Goal: Transaction & Acquisition: Purchase product/service

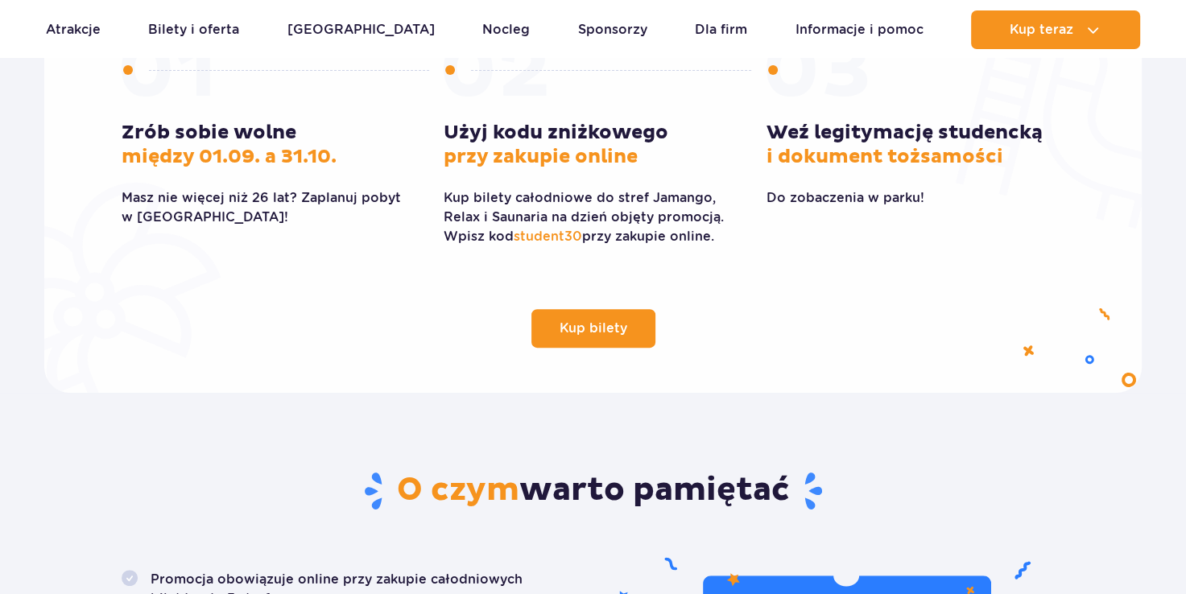
scroll to position [859, 0]
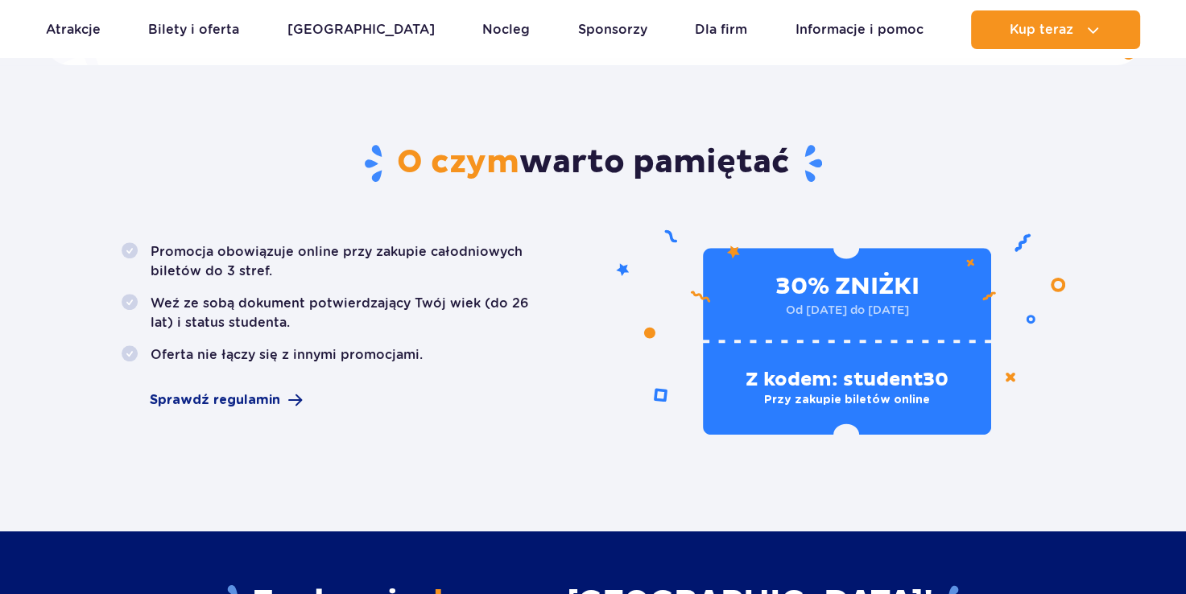
click at [499, 310] on li "Weź ze sobą dokument potwierdzający Twój wiek (do 26 lat) i status studenta." at bounding box center [338, 313] width 433 height 39
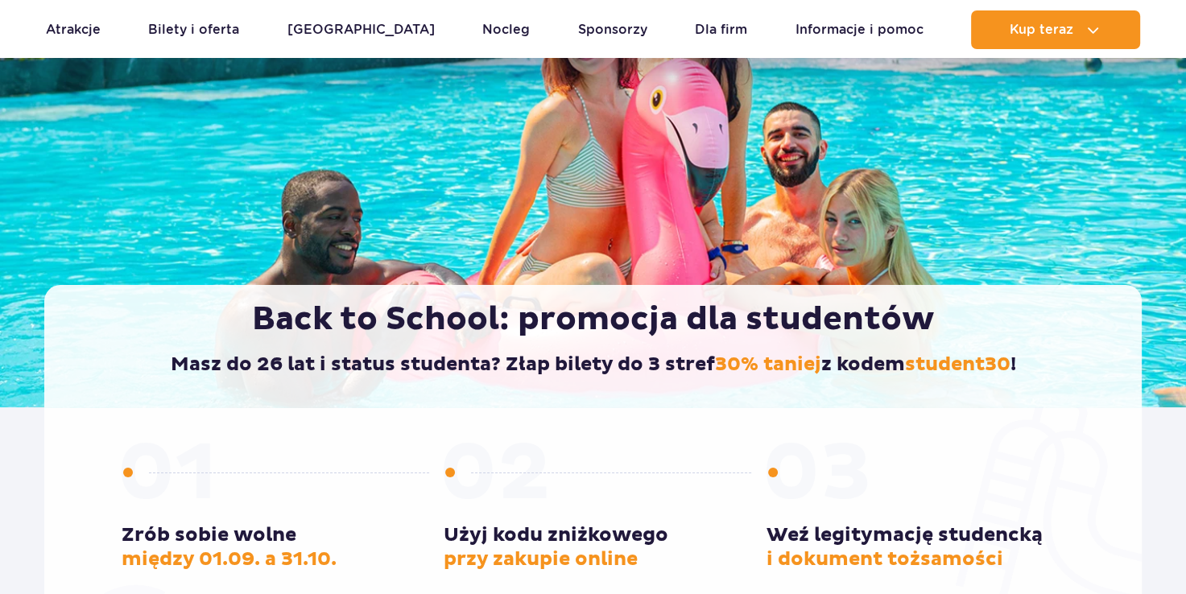
scroll to position [0, 0]
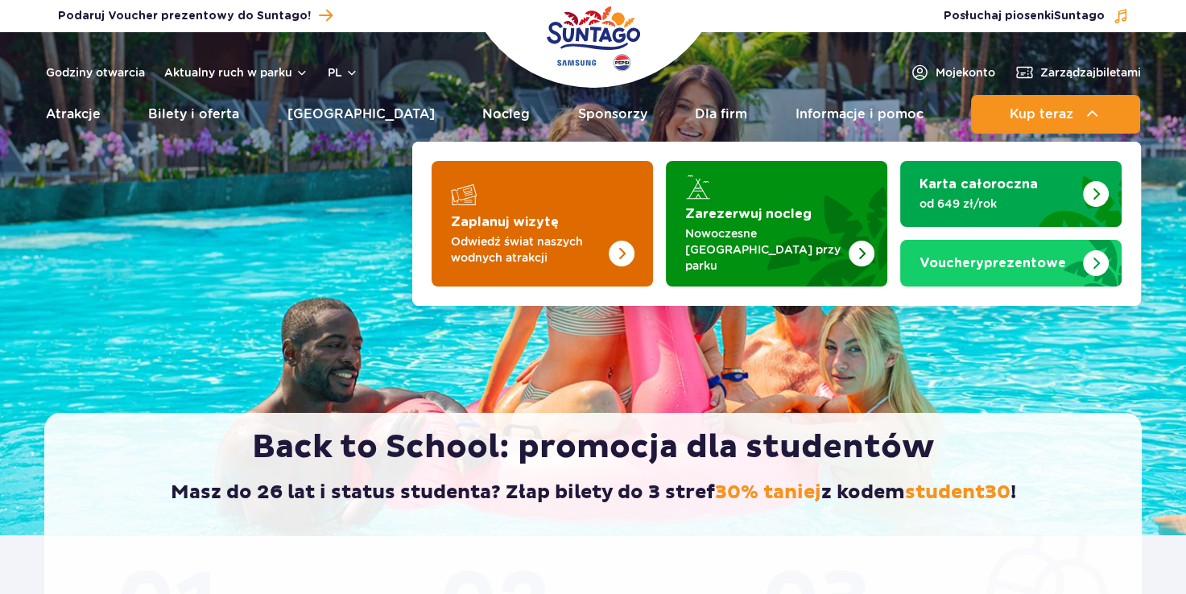
click at [569, 203] on img "Zaplanuj wizytę" at bounding box center [589, 224] width 128 height 126
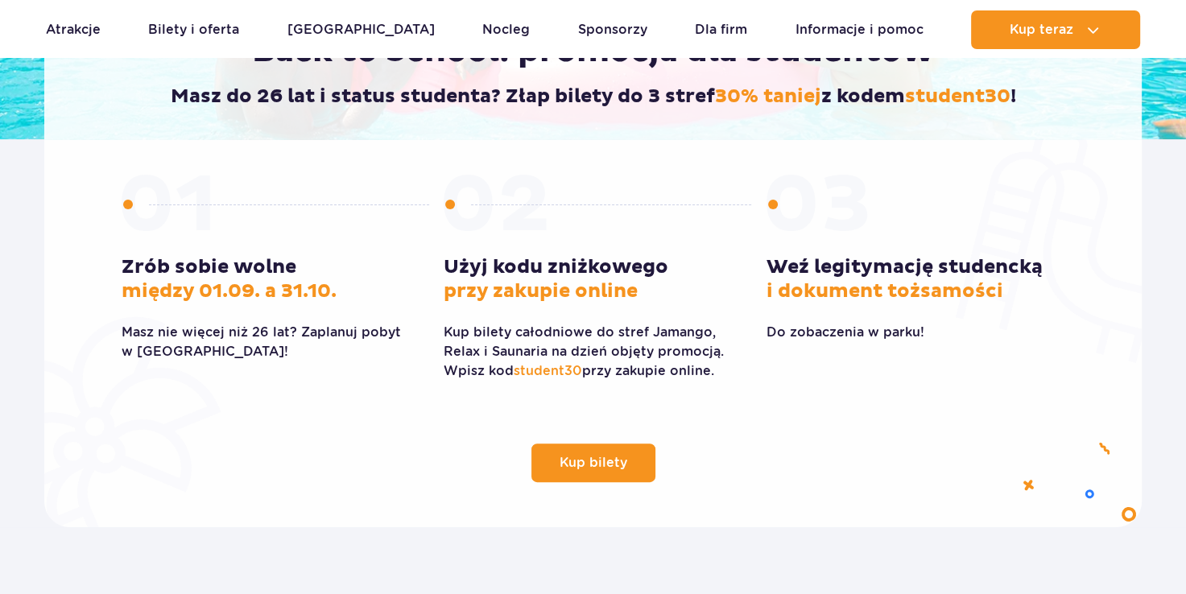
scroll to position [396, 0]
drag, startPoint x: 518, startPoint y: 371, endPoint x: 578, endPoint y: 371, distance: 60.4
click at [578, 371] on span "student30" at bounding box center [548, 370] width 68 height 15
copy span "student30"
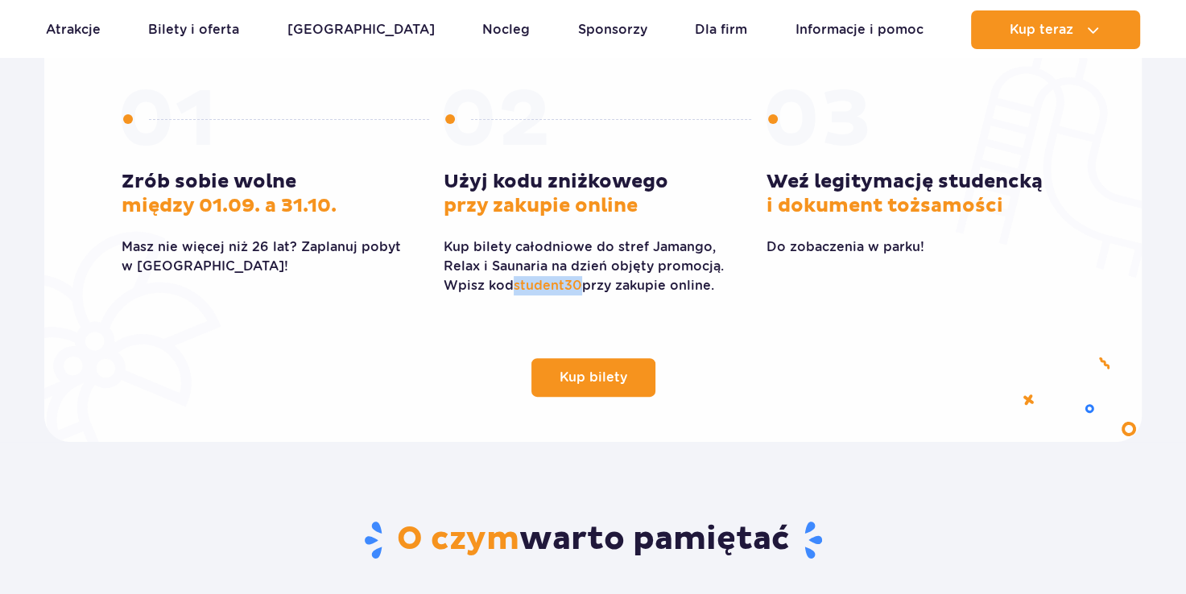
scroll to position [478, 0]
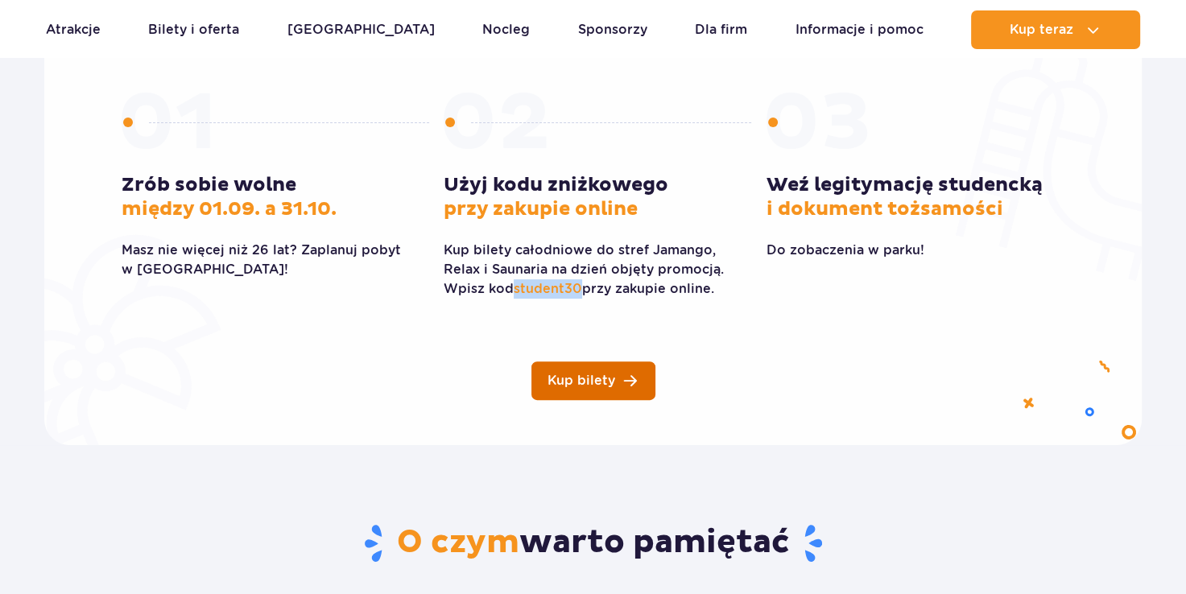
click at [582, 372] on link "Kup bilety" at bounding box center [594, 381] width 124 height 39
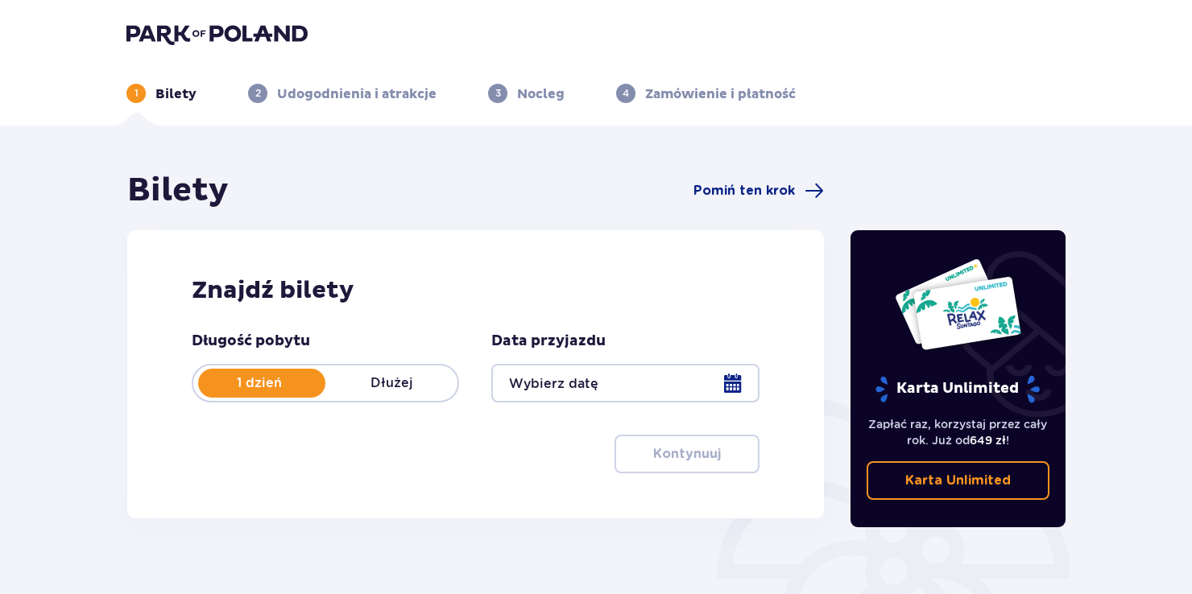
click at [735, 379] on div at bounding box center [624, 383] width 267 height 39
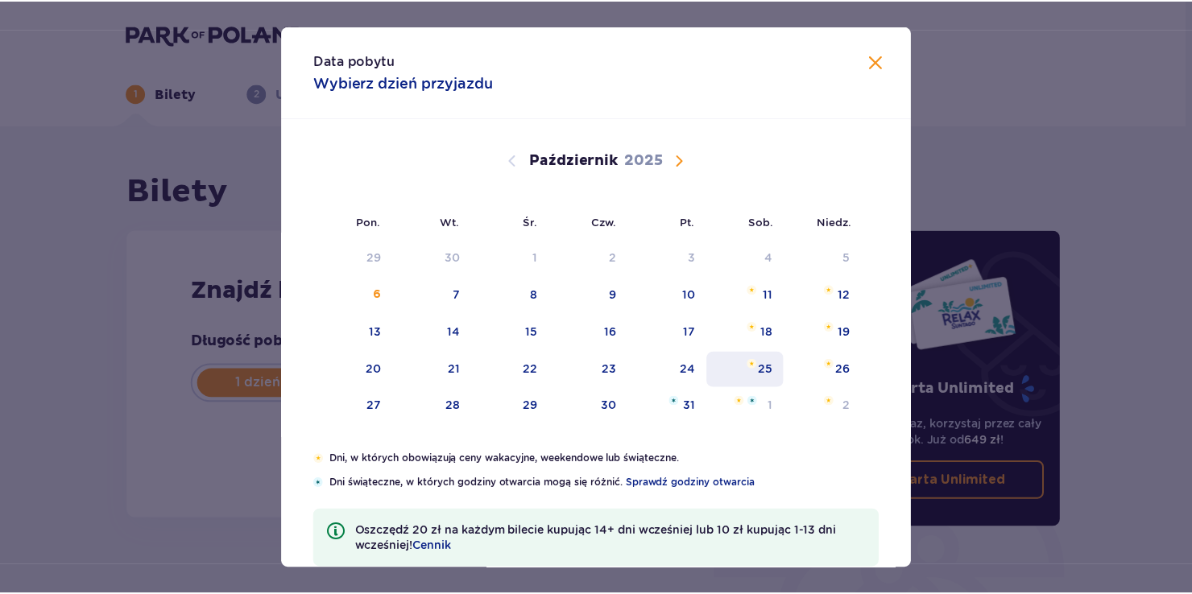
scroll to position [95, 0]
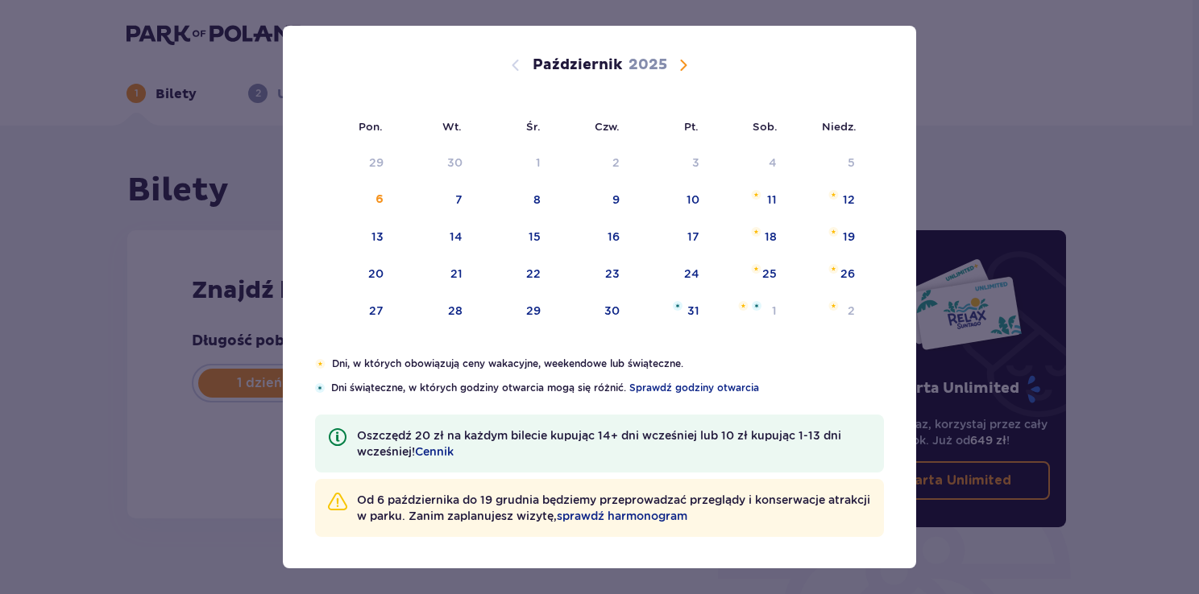
click at [4, 121] on div "Data pobytu Wybierz dzień przyjazdu Pon. Wt. Śr. Czw. Pt. Sob. Niedz. Wrzesień …" at bounding box center [599, 297] width 1199 height 594
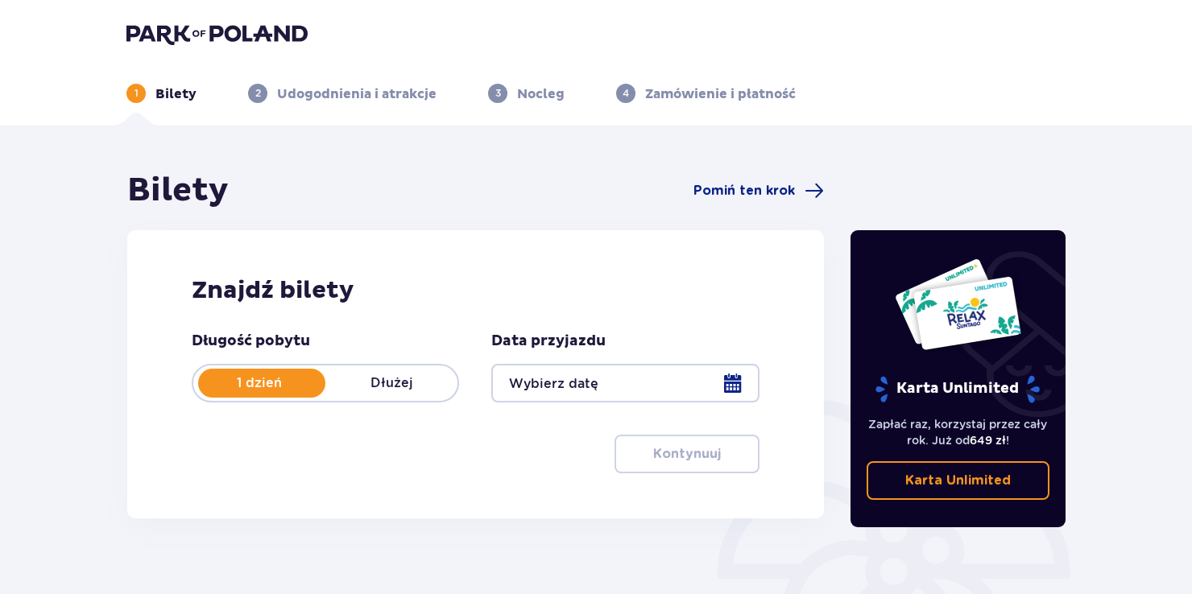
click at [738, 368] on div at bounding box center [624, 383] width 267 height 39
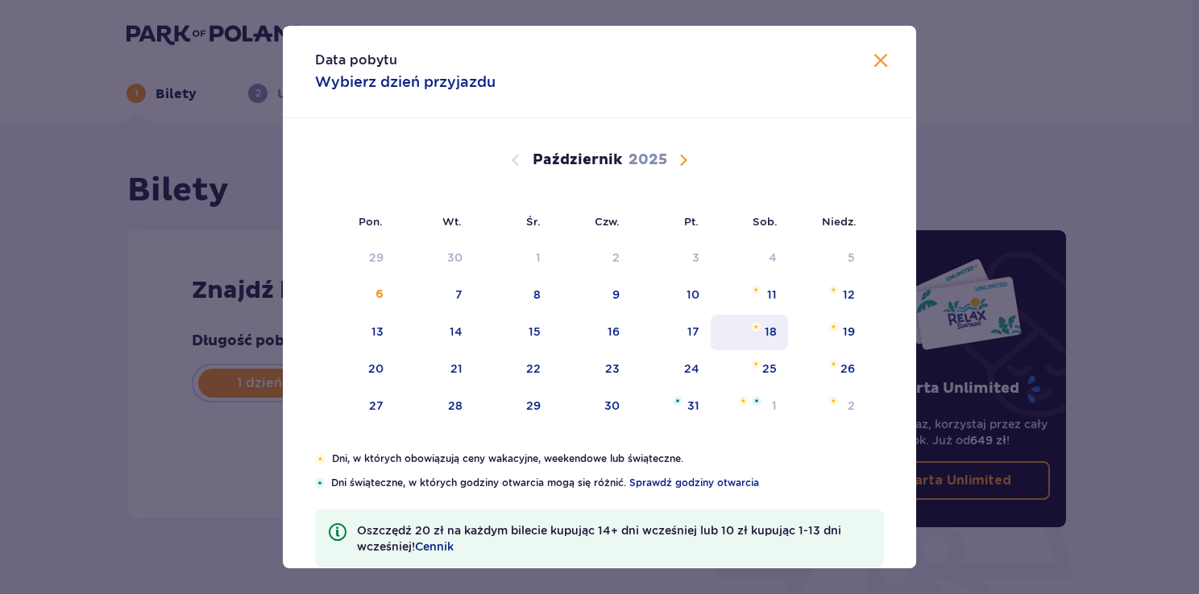
click at [767, 333] on div "18" at bounding box center [770, 332] width 12 height 16
type input "[DATE]"
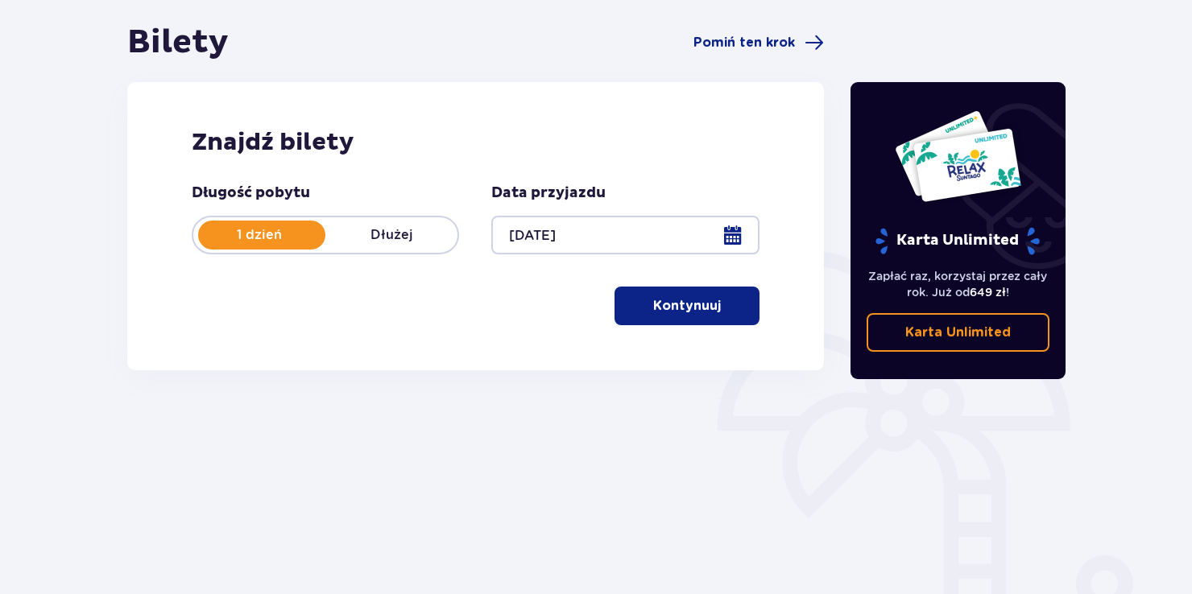
scroll to position [148, 0]
click at [689, 304] on p "Kontynuuj" at bounding box center [687, 306] width 68 height 18
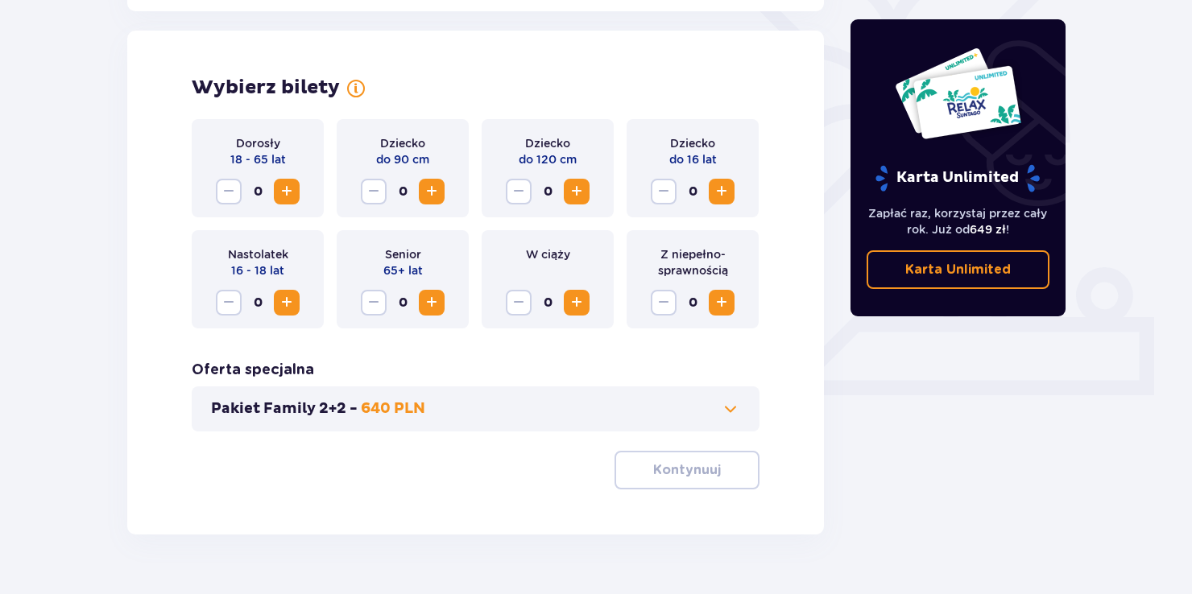
scroll to position [448, 0]
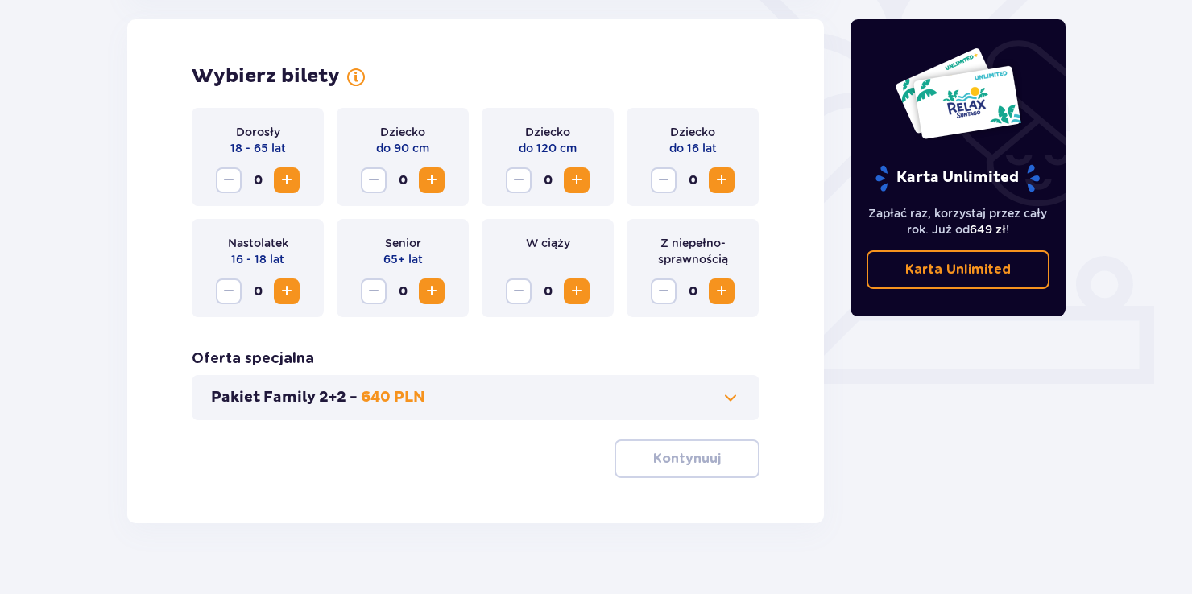
click at [283, 188] on span "Zwiększ" at bounding box center [286, 180] width 19 height 19
click at [287, 183] on span "Zwiększ" at bounding box center [286, 180] width 19 height 19
click at [686, 456] on p "Kontynuuj" at bounding box center [687, 459] width 68 height 18
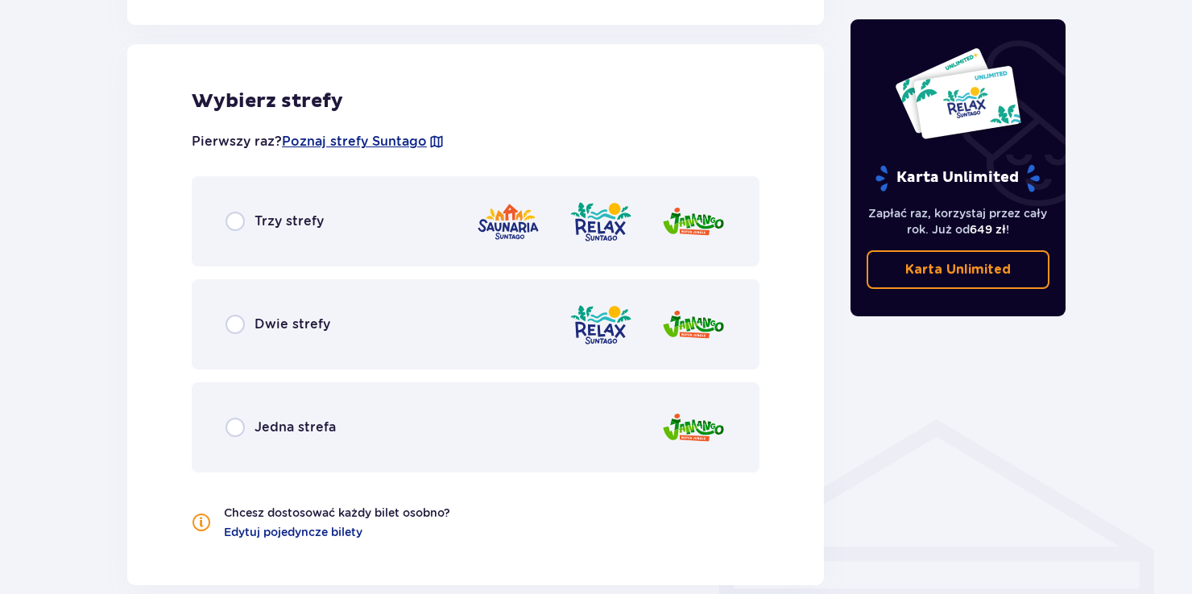
scroll to position [894, 0]
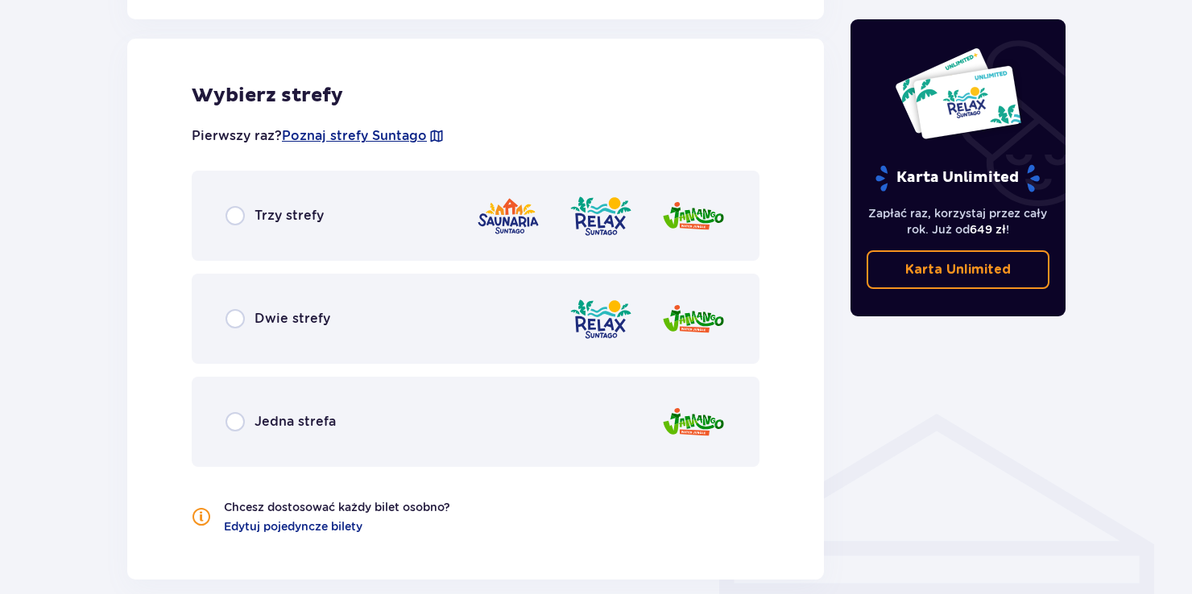
click at [284, 210] on span "Trzy strefy" at bounding box center [289, 216] width 69 height 18
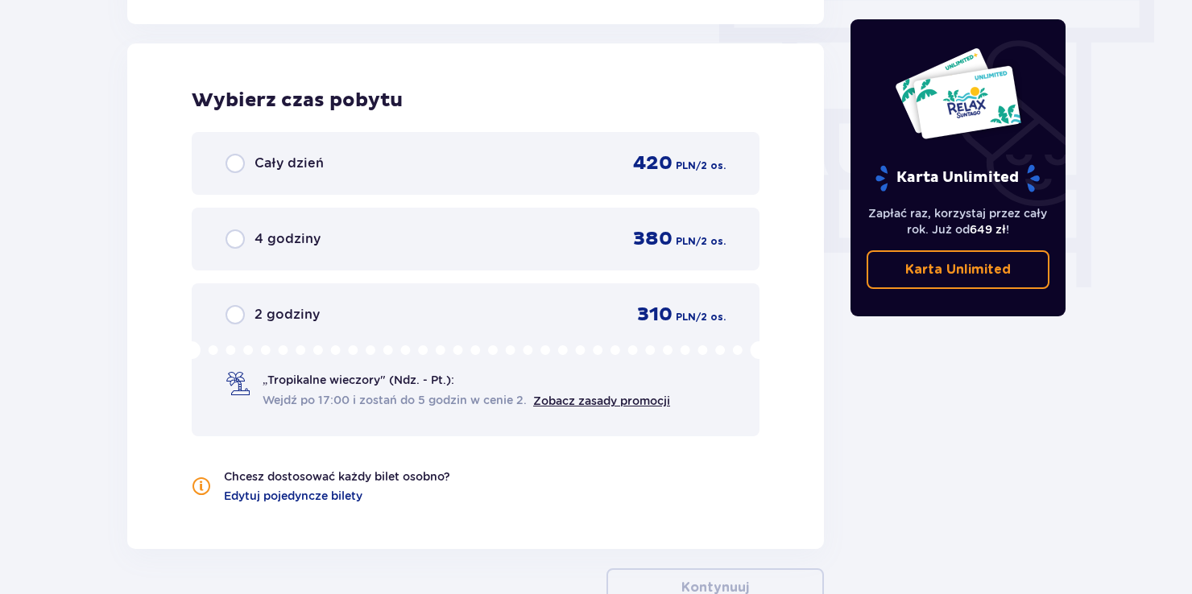
scroll to position [1455, 0]
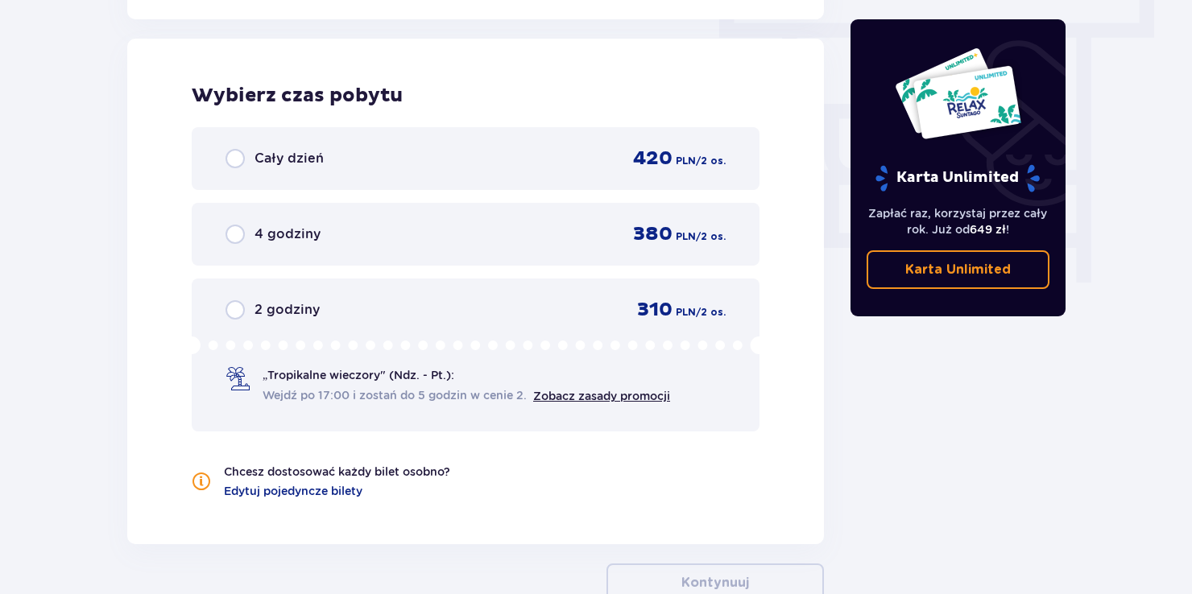
click at [319, 152] on span "Cały dzień" at bounding box center [289, 159] width 69 height 18
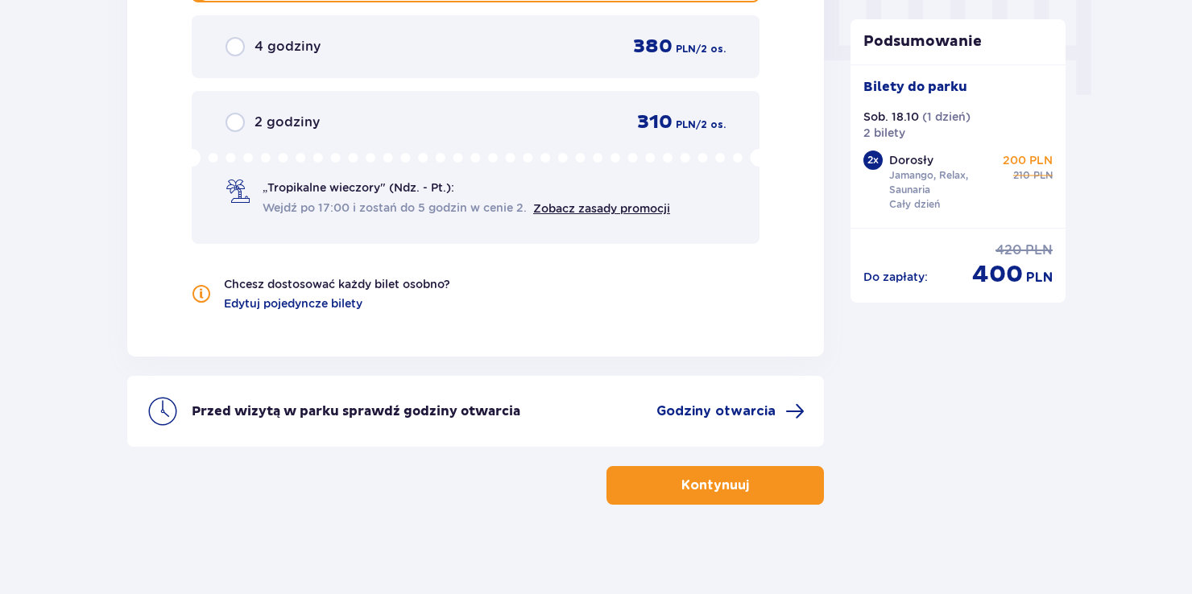
scroll to position [1647, 0]
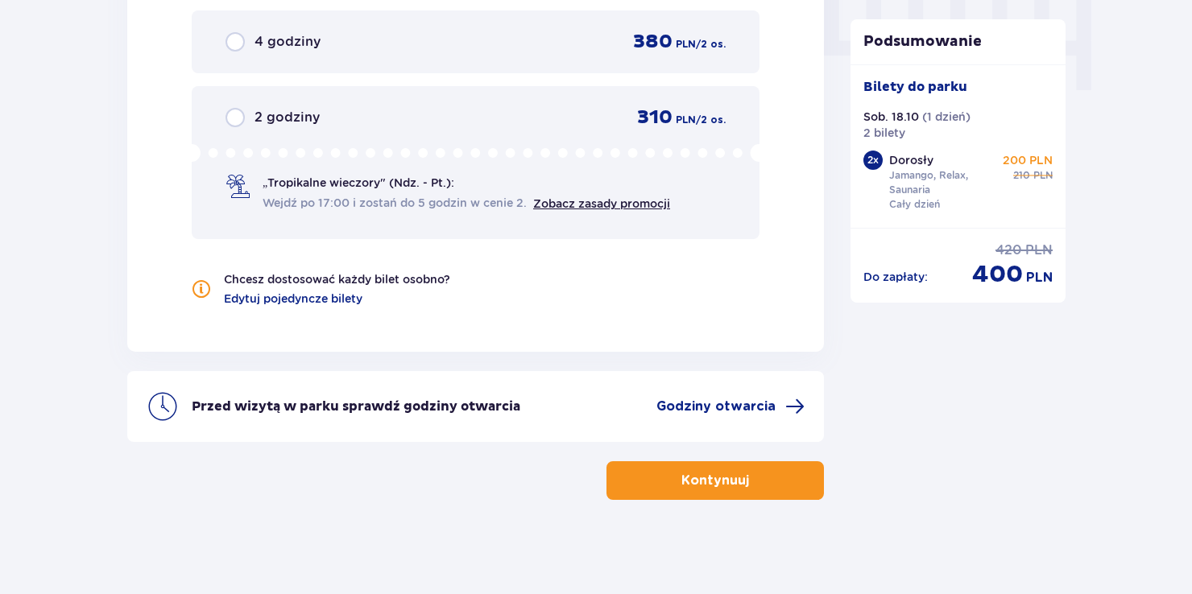
click at [707, 477] on p "Kontynuuj" at bounding box center [715, 481] width 68 height 18
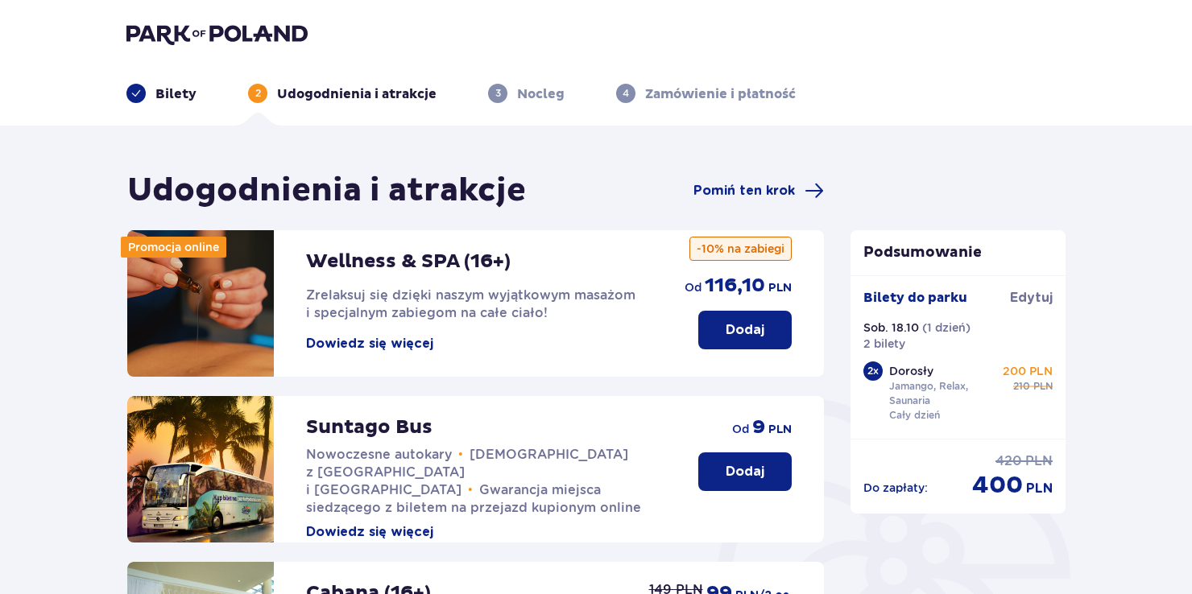
scroll to position [10, 0]
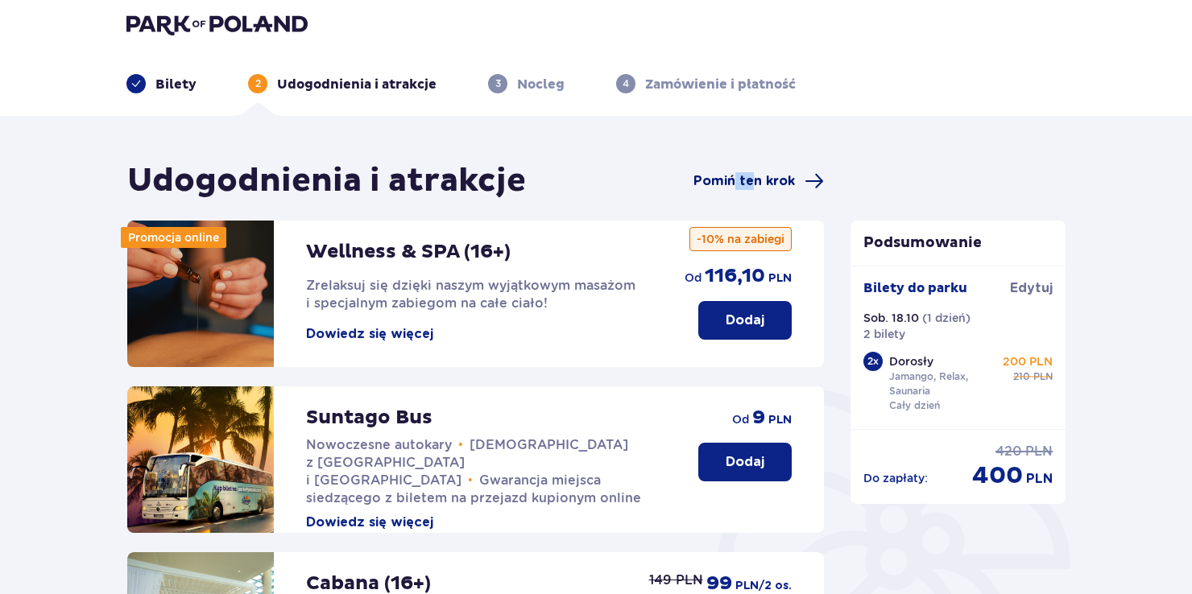
drag, startPoint x: 752, startPoint y: 192, endPoint x: 738, endPoint y: 177, distance: 19.9
click at [738, 177] on div "Udogodnienia i atrakcje Pomiń ten krok" at bounding box center [475, 181] width 697 height 40
click at [738, 177] on span "Pomiń ten krok" at bounding box center [744, 181] width 101 height 18
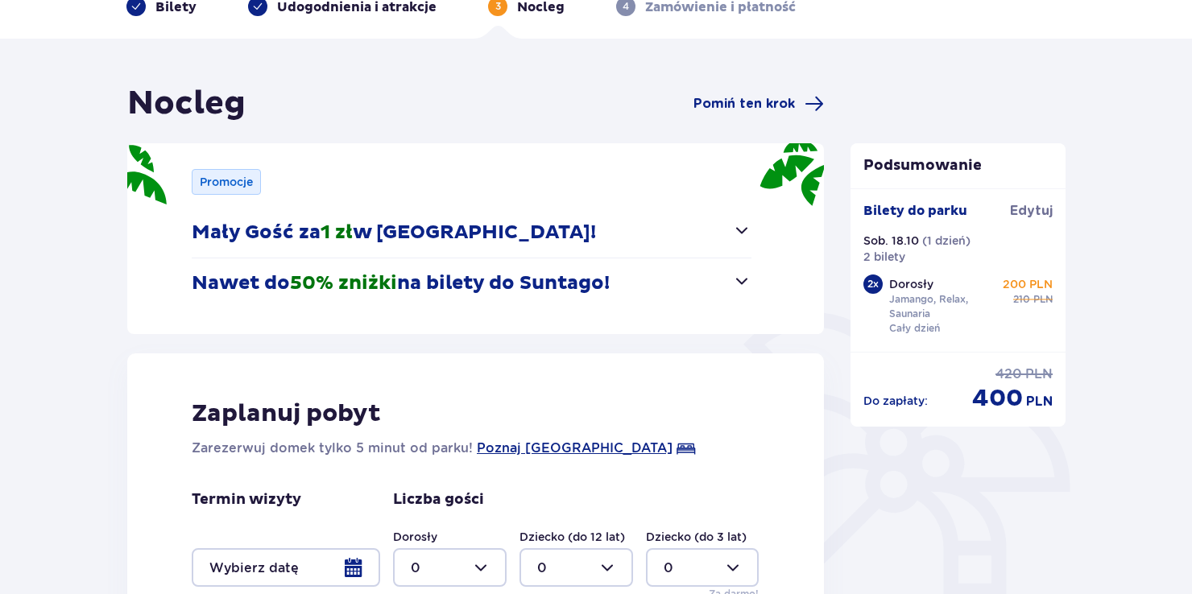
scroll to position [180, 0]
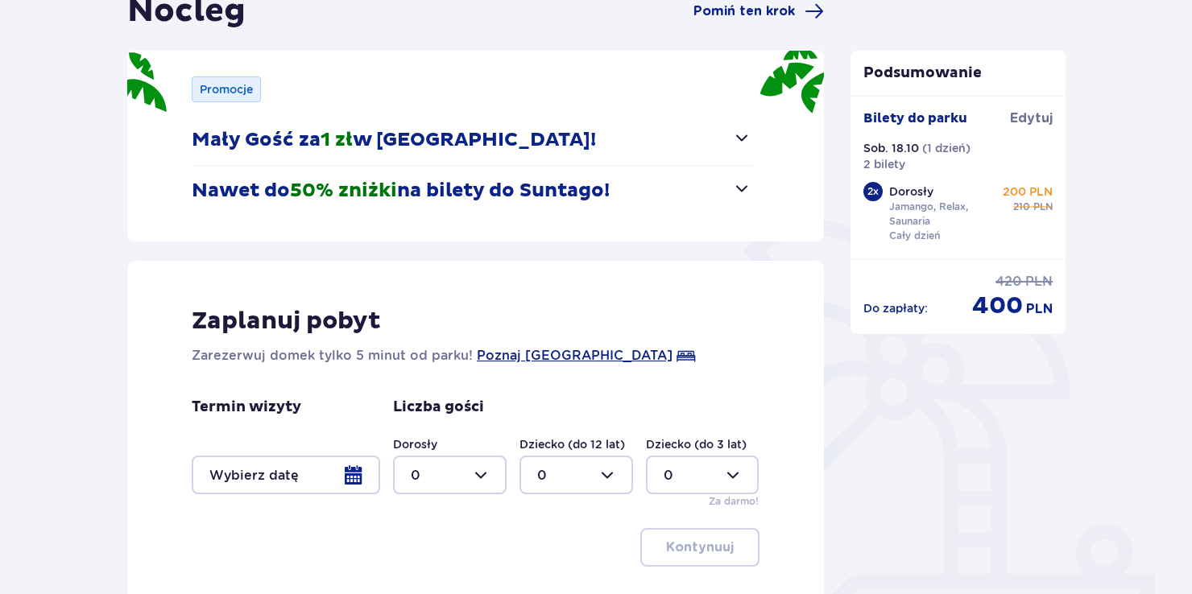
click at [741, 186] on span "button" at bounding box center [741, 188] width 19 height 19
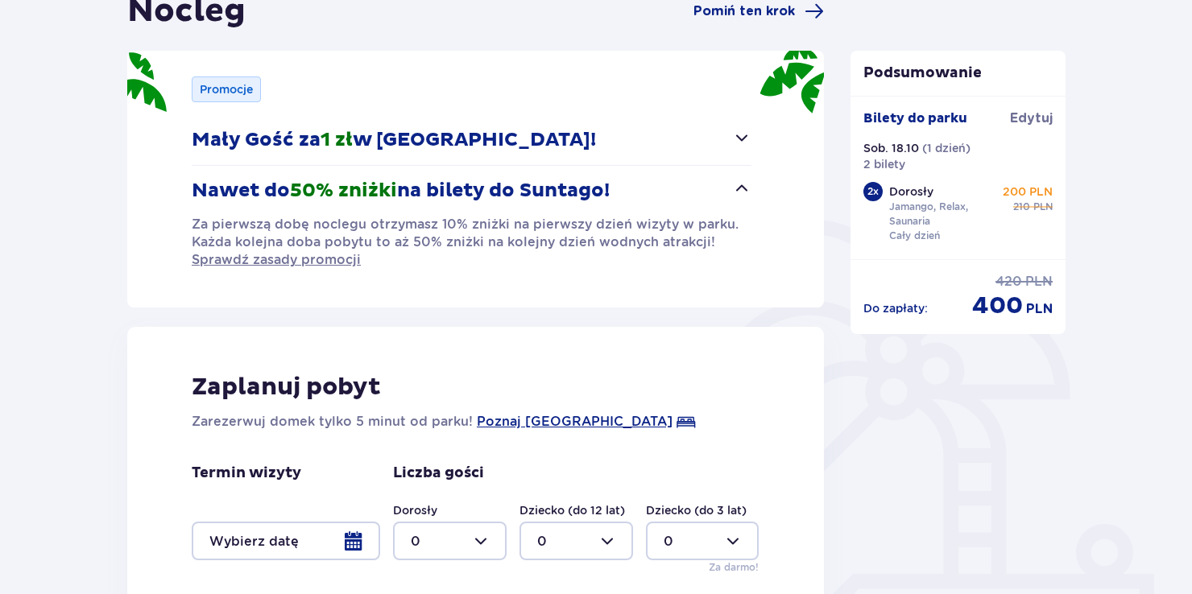
scroll to position [417, 0]
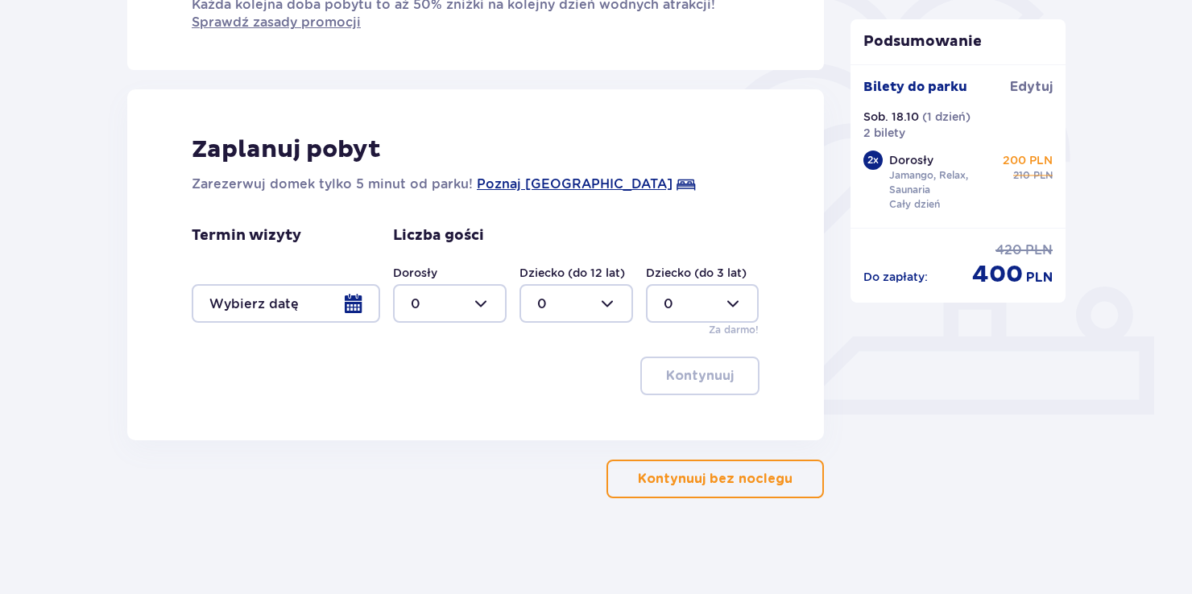
click at [716, 482] on p "Kontynuuj bez noclegu" at bounding box center [715, 479] width 155 height 18
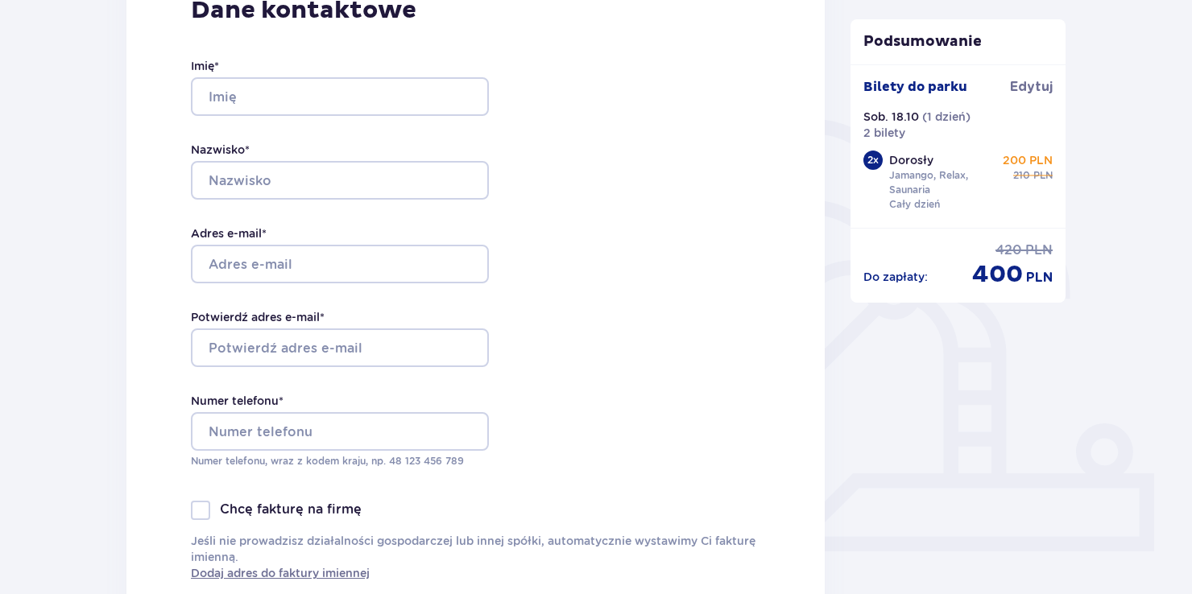
scroll to position [279, 0]
click at [1046, 84] on span "Edytuj" at bounding box center [1031, 87] width 43 height 18
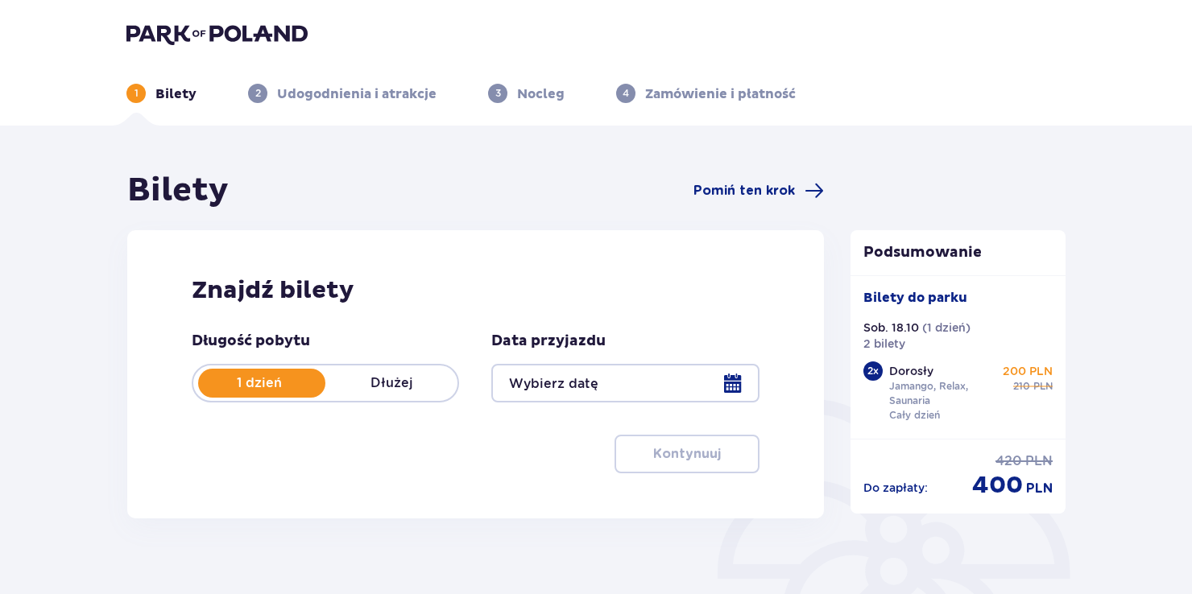
type input "[DATE]"
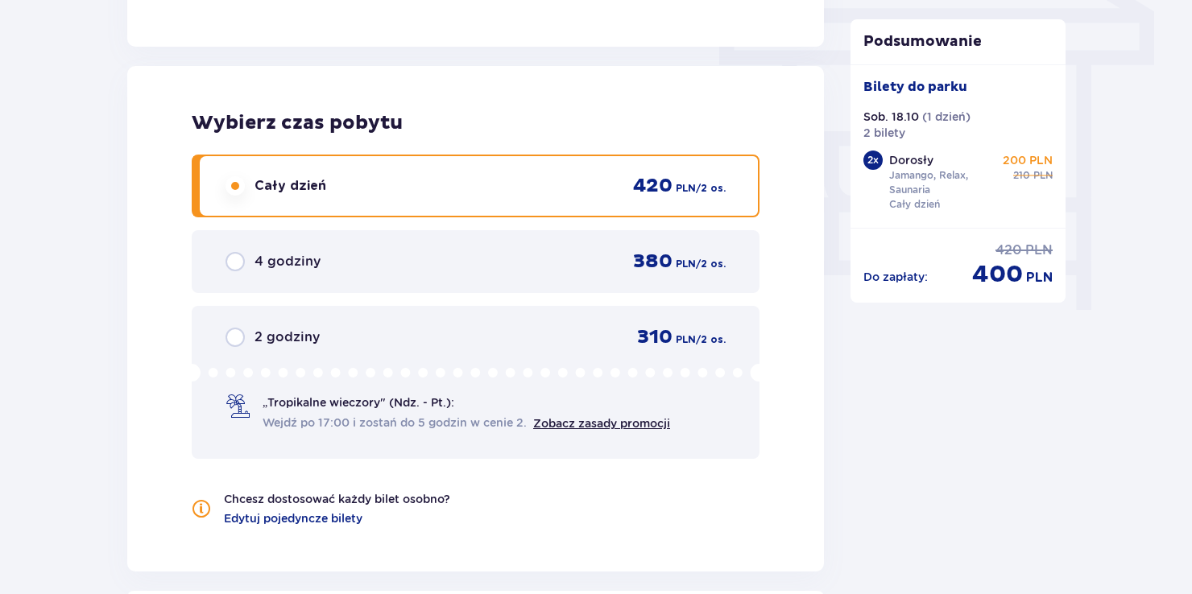
scroll to position [1647, 0]
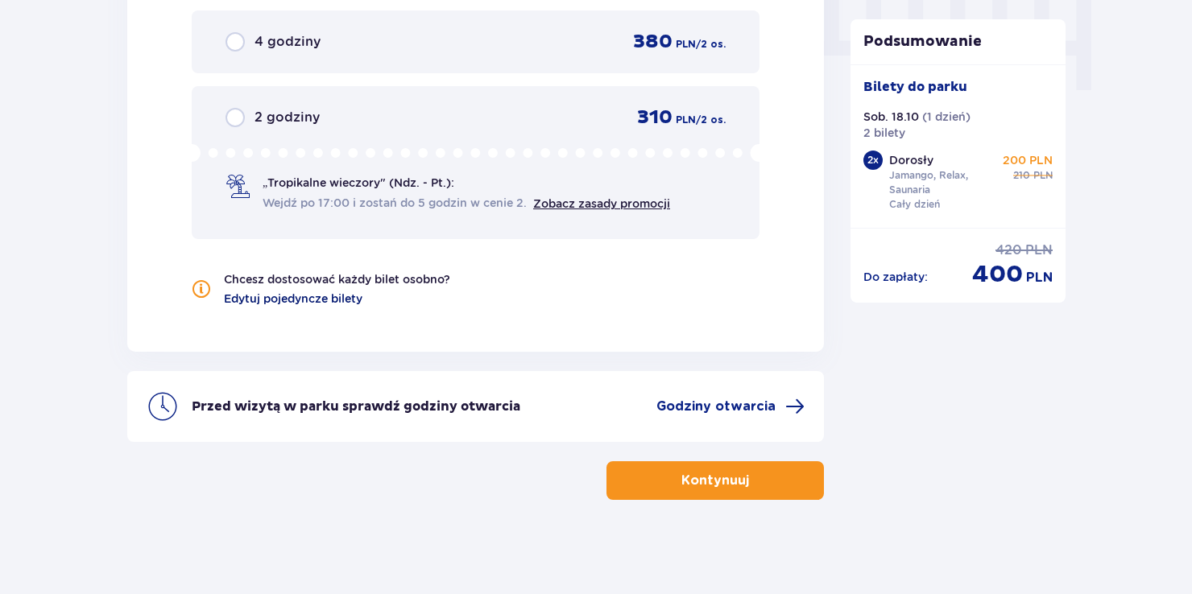
click at [335, 299] on span "Edytuj pojedyncze bilety" at bounding box center [293, 299] width 139 height 16
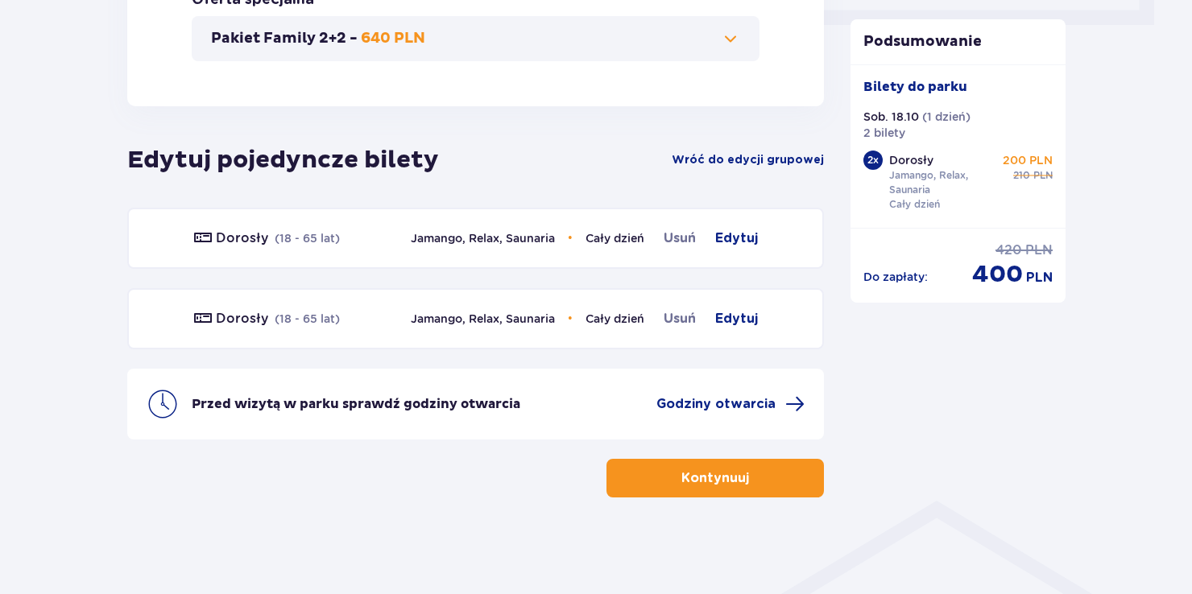
scroll to position [805, 0]
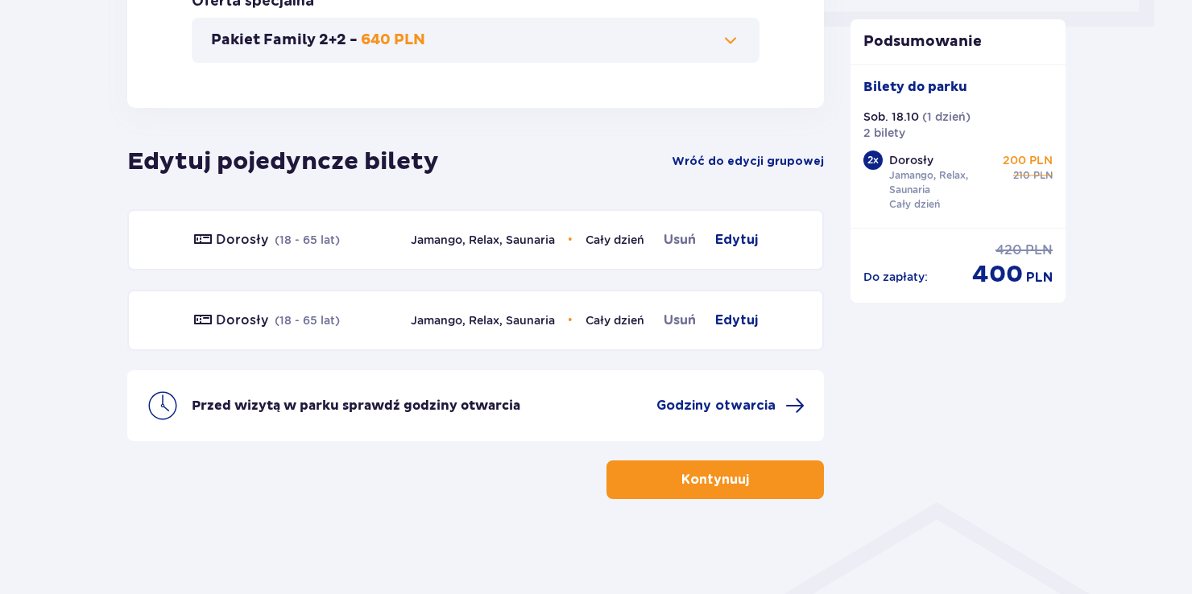
click at [760, 242] on div "Dorosły ( 18 - 65 lat ) Jamango, Relax, Saunaria • Cały dzień Usuń [GEOGRAPHIC_…" at bounding box center [475, 239] width 697 height 61
click at [739, 243] on span "Edytuj" at bounding box center [736, 239] width 43 height 19
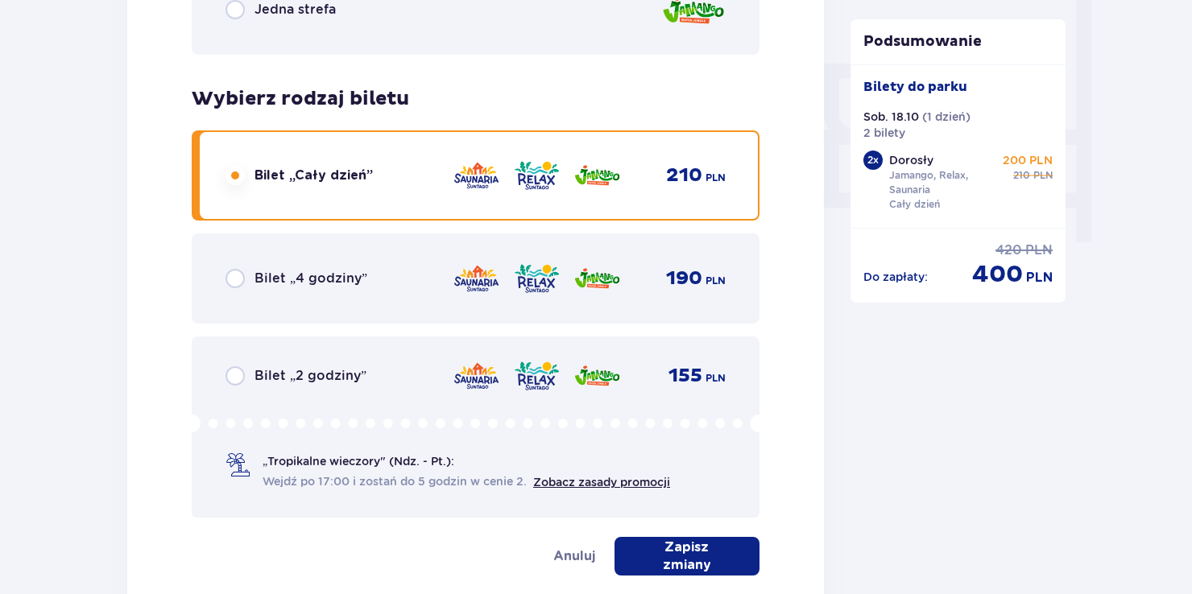
scroll to position [1755, 0]
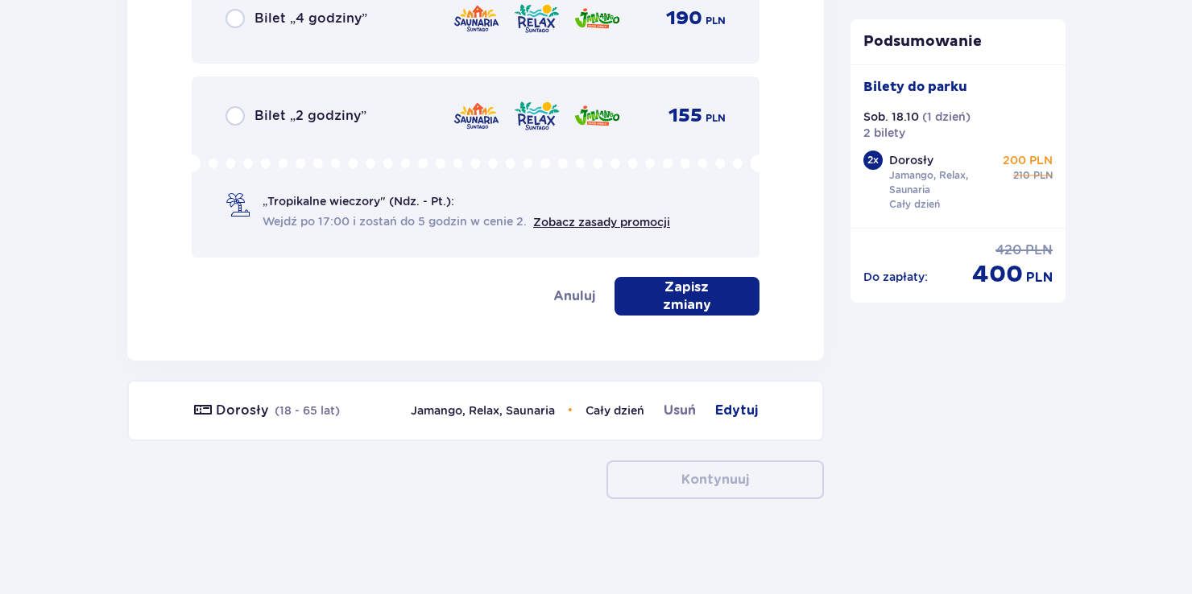
click at [677, 288] on p "Zapisz zmiany" at bounding box center [686, 296] width 93 height 35
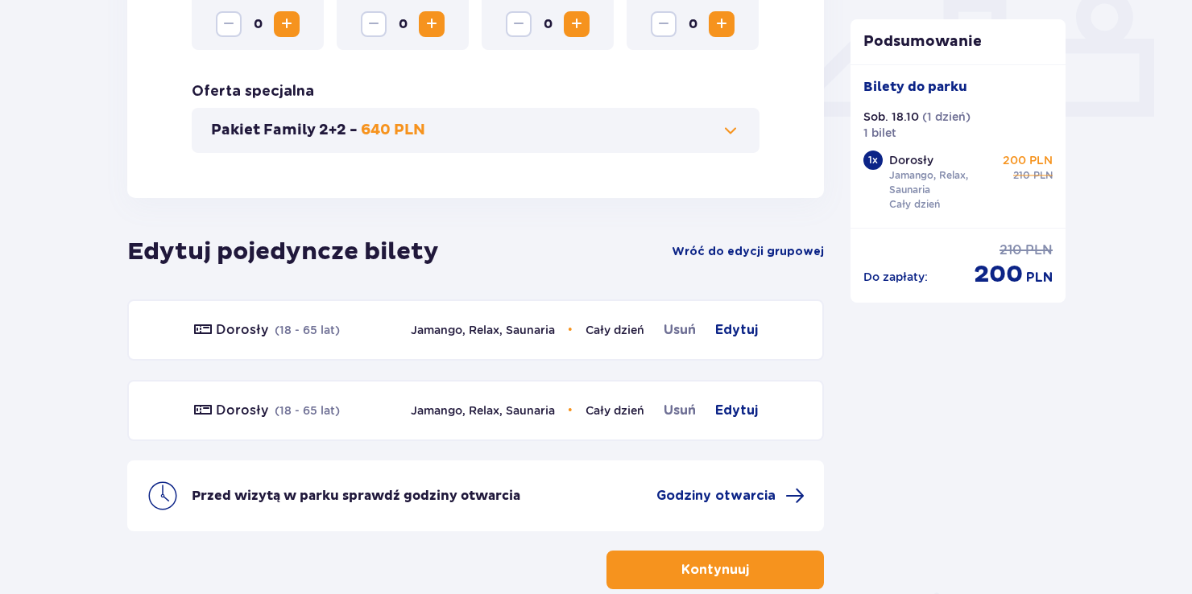
scroll to position [805, 0]
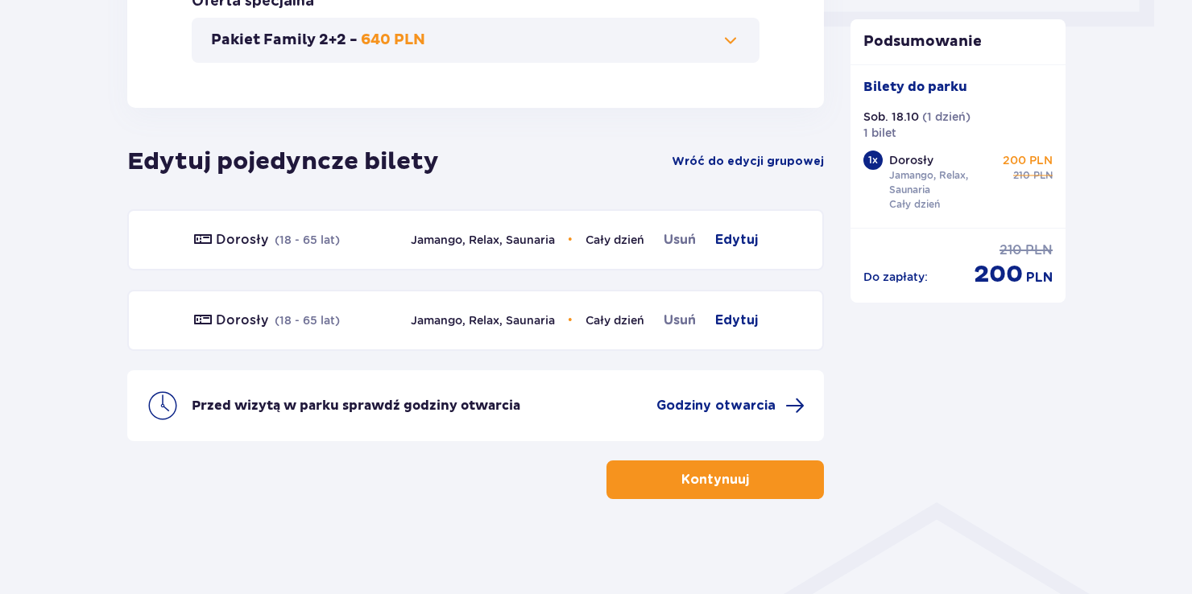
click at [688, 474] on p "Kontynuuj" at bounding box center [715, 480] width 68 height 18
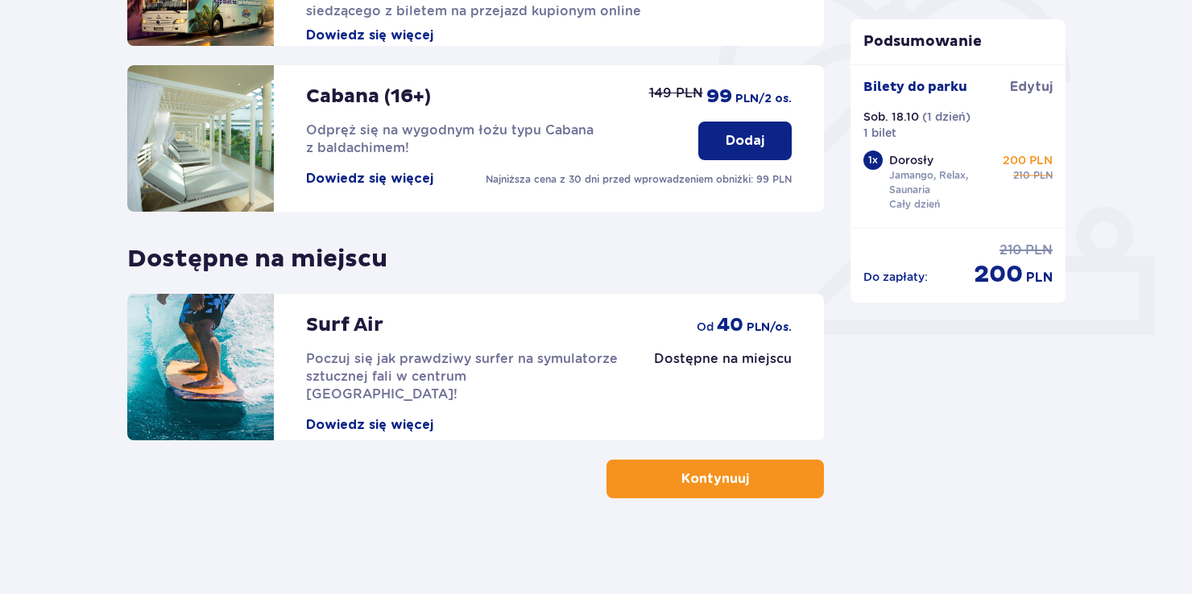
click at [681, 480] on p "Kontynuuj" at bounding box center [715, 479] width 68 height 18
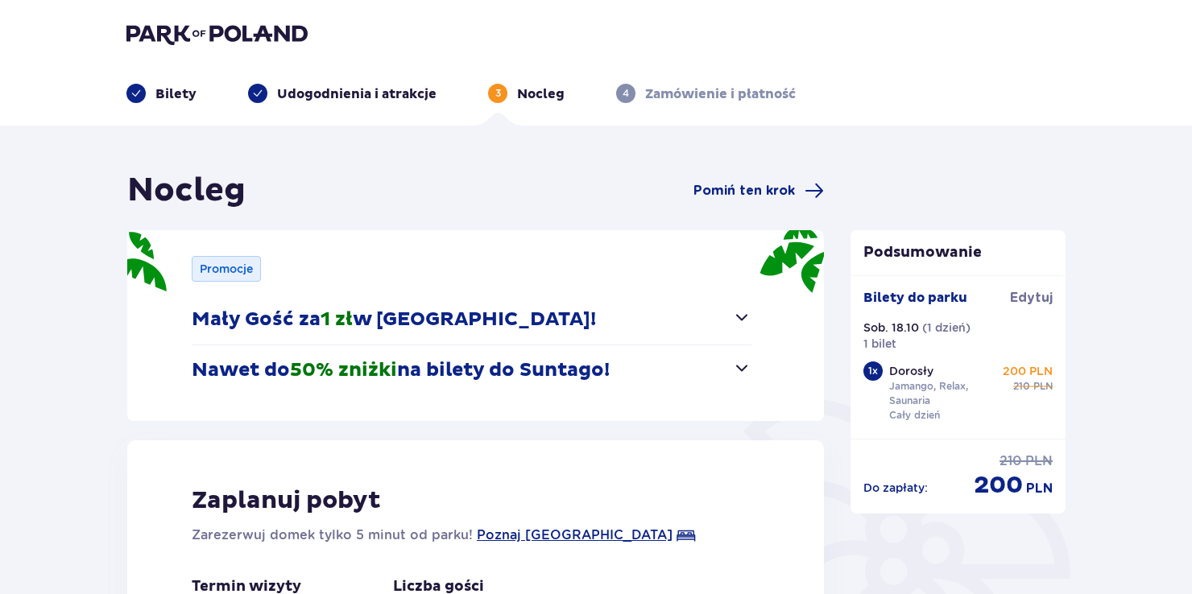
scroll to position [351, 0]
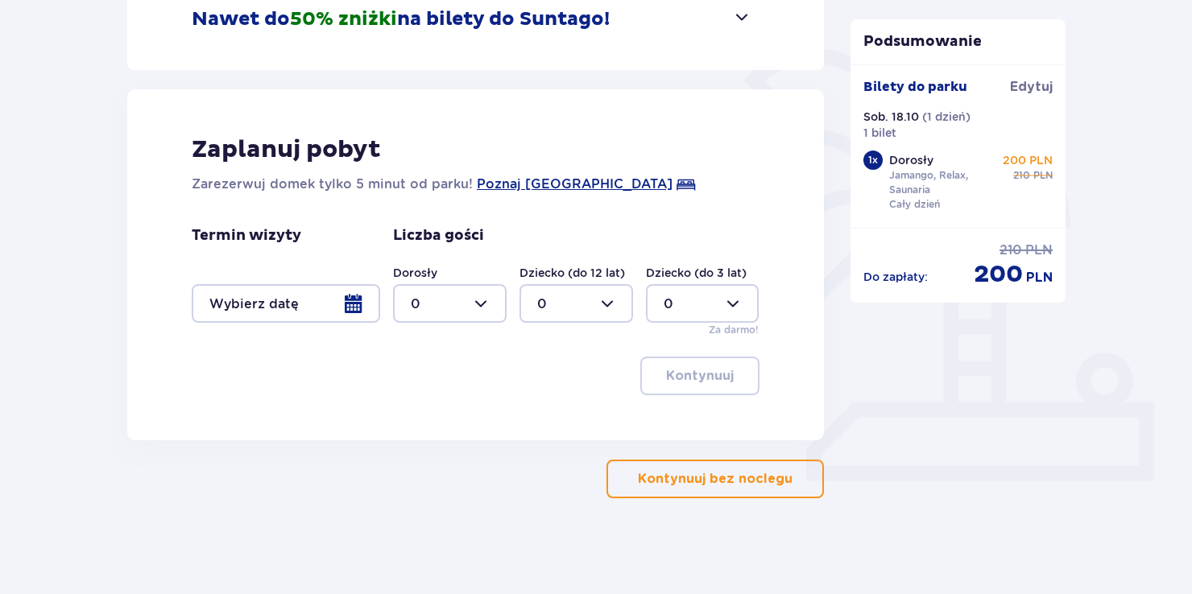
click at [680, 481] on p "Kontynuuj bez noclegu" at bounding box center [715, 479] width 155 height 18
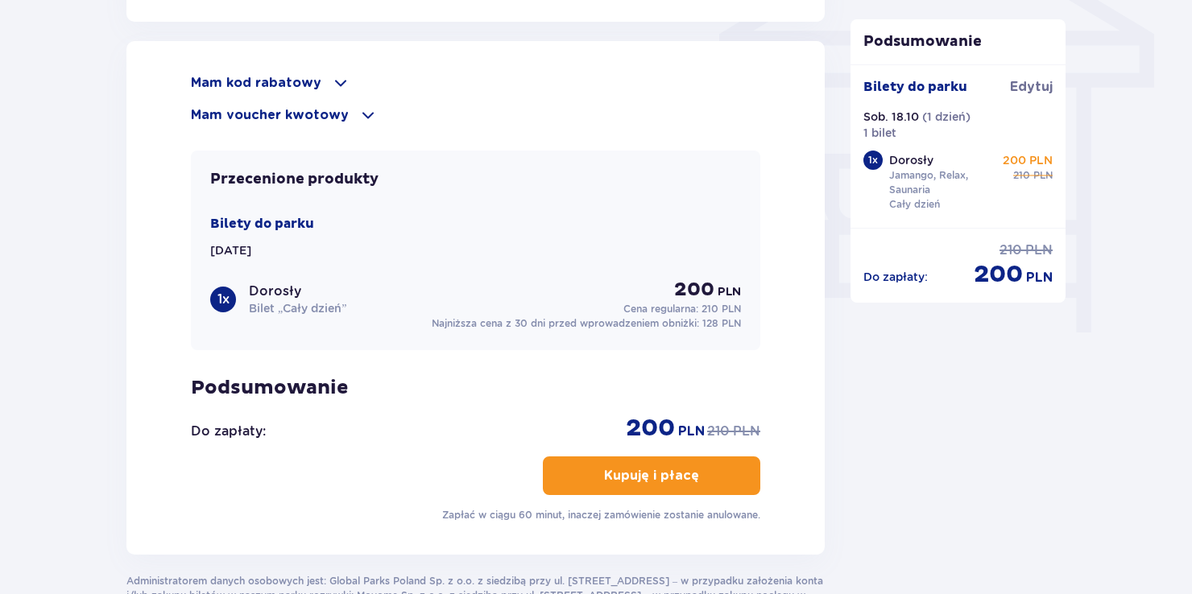
scroll to position [1315, 0]
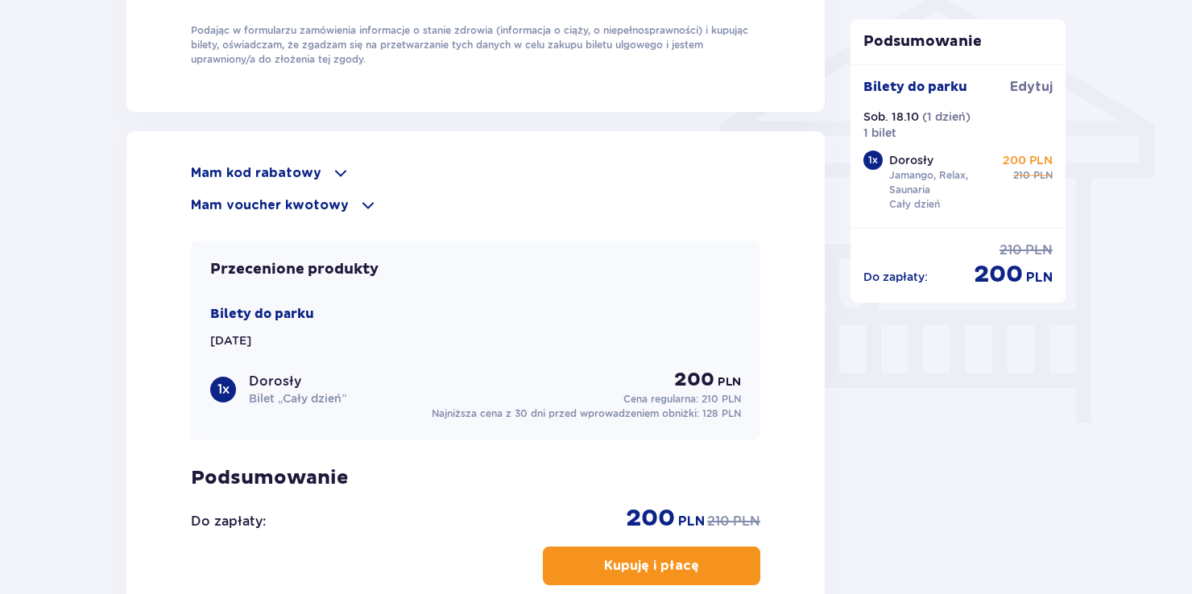
click at [346, 167] on div "Mam kod rabatowy" at bounding box center [475, 173] width 569 height 19
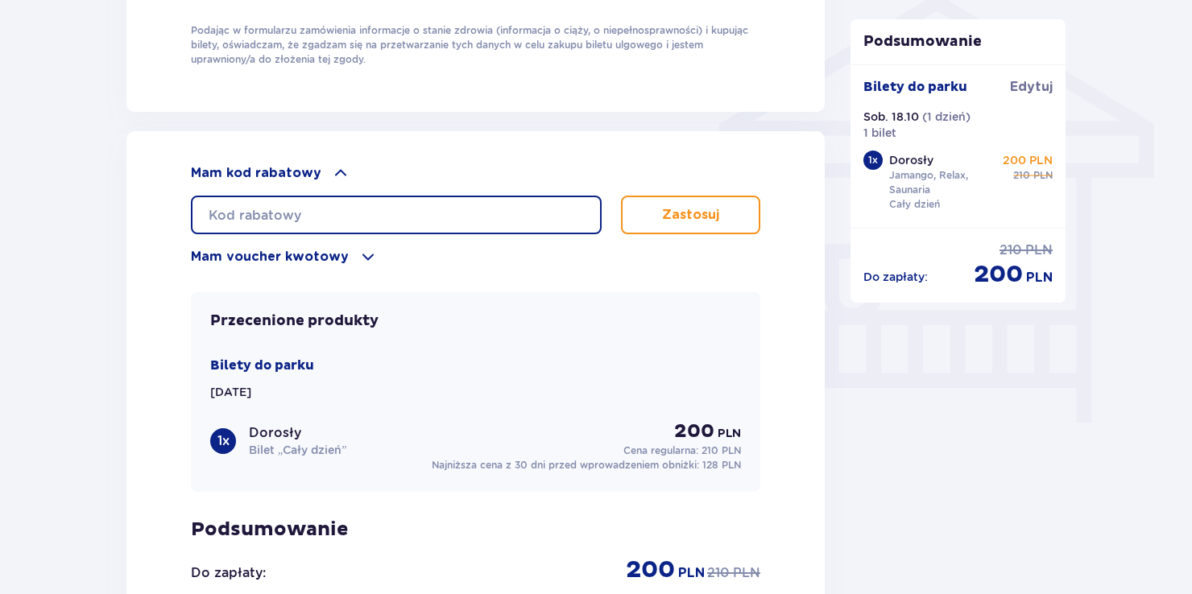
click at [306, 208] on input "text" at bounding box center [396, 215] width 411 height 39
paste input "student30"
type input "student30"
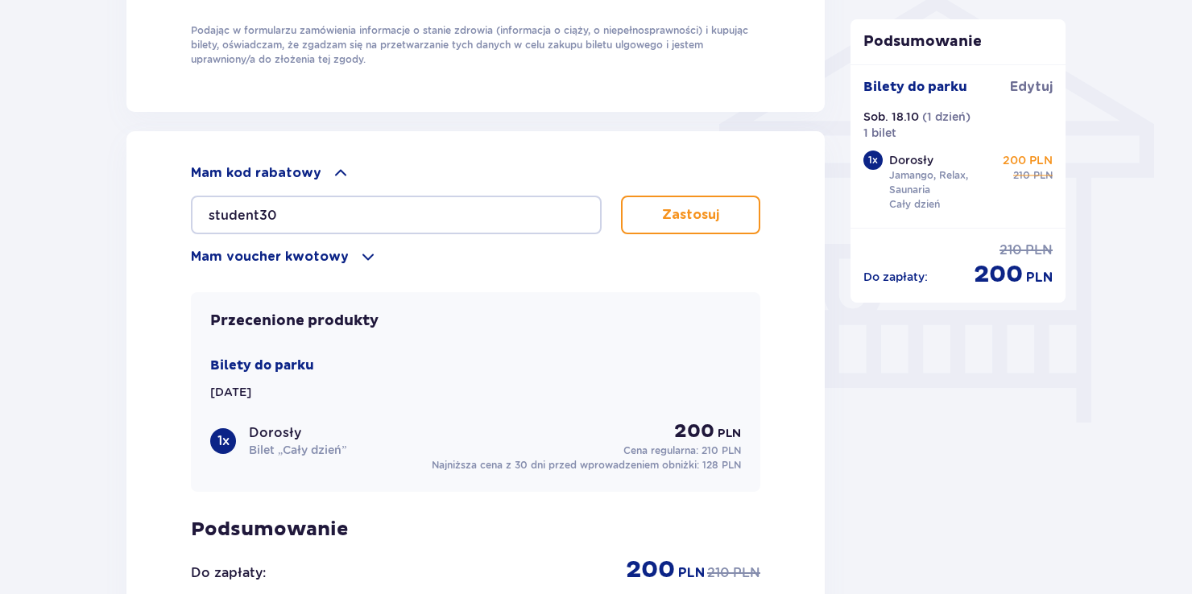
click at [709, 206] on p "Zastosuj" at bounding box center [690, 215] width 57 height 18
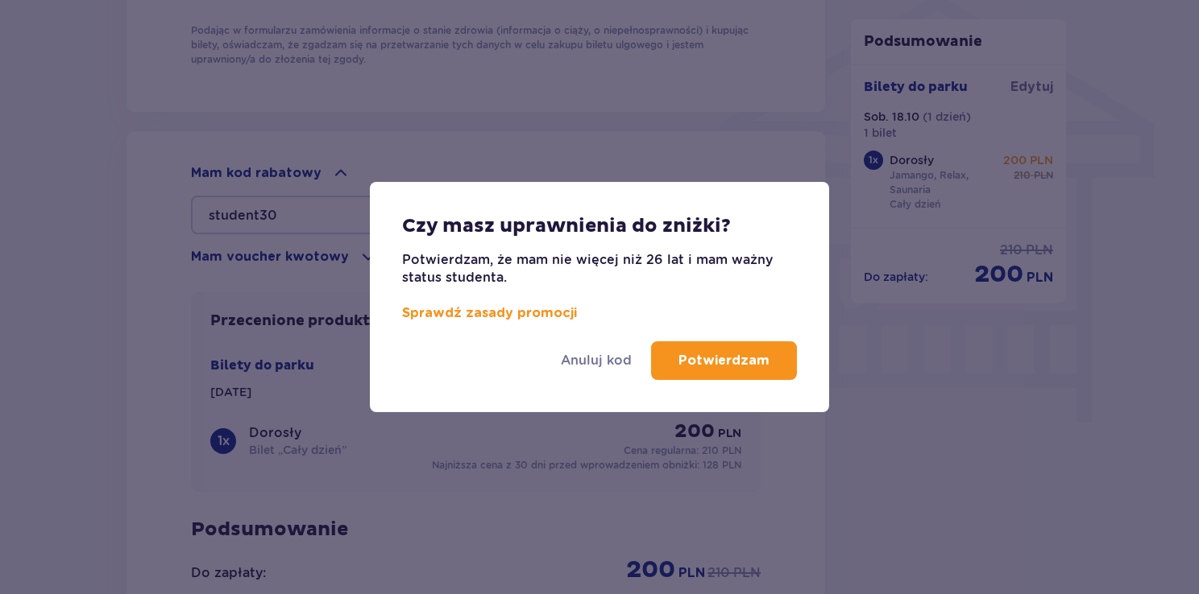
click at [698, 359] on p "Potwierdzam" at bounding box center [723, 361] width 91 height 18
